Goal: Information Seeking & Learning: Learn about a topic

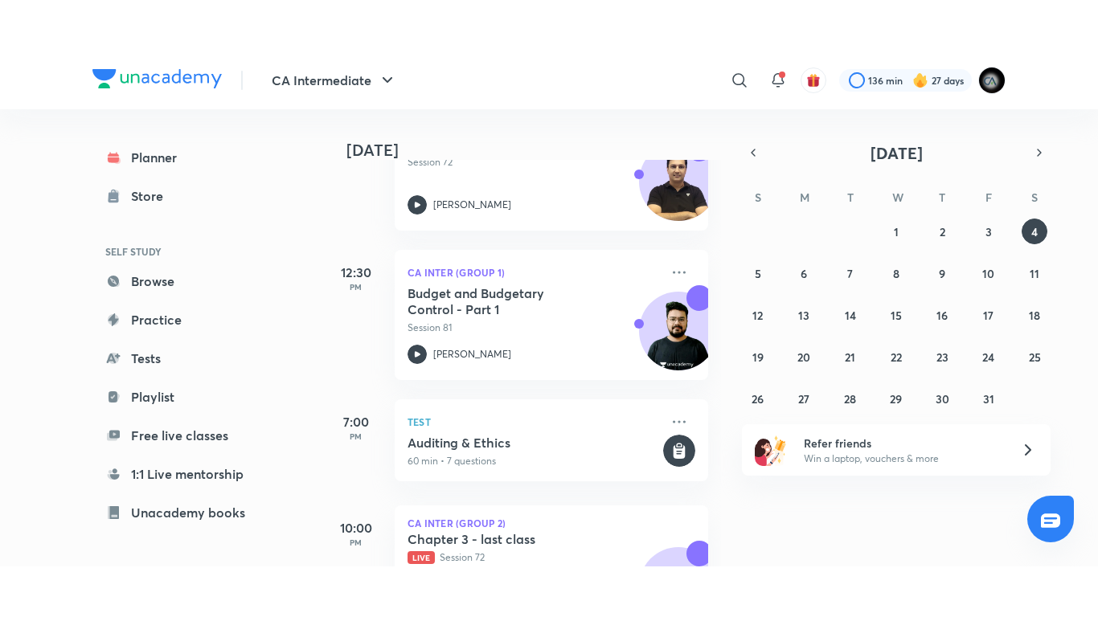
scroll to position [545, 0]
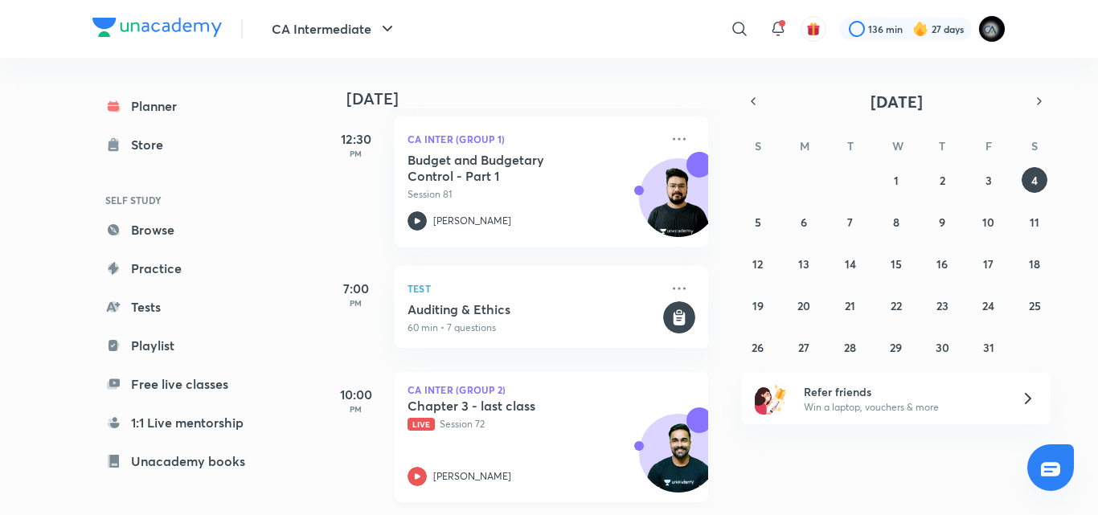
click at [518, 430] on div "Chapter 3 - last class Live Session 72 Shantam Gupta" at bounding box center [533, 442] width 252 height 88
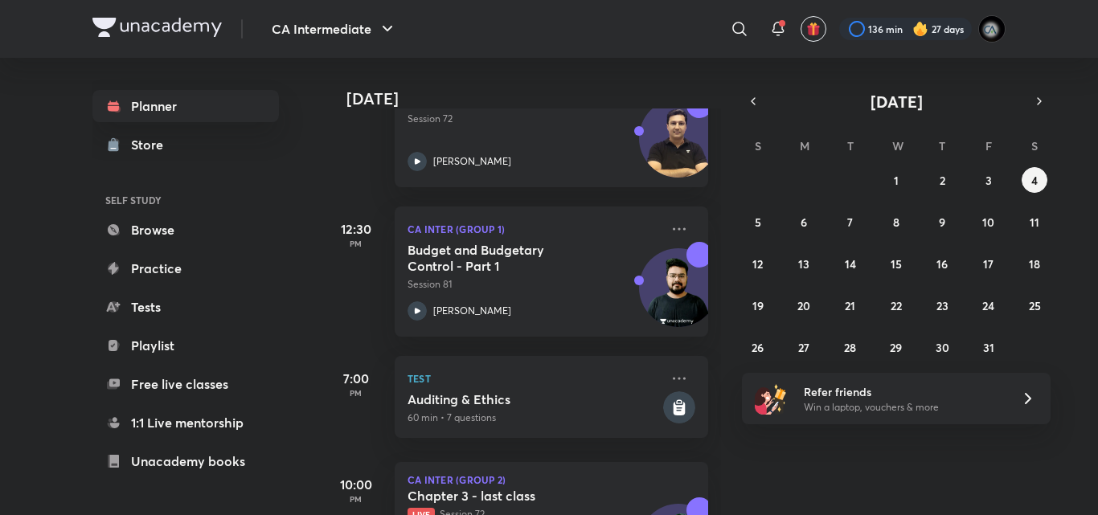
scroll to position [221, 0]
